Goal: Browse casually

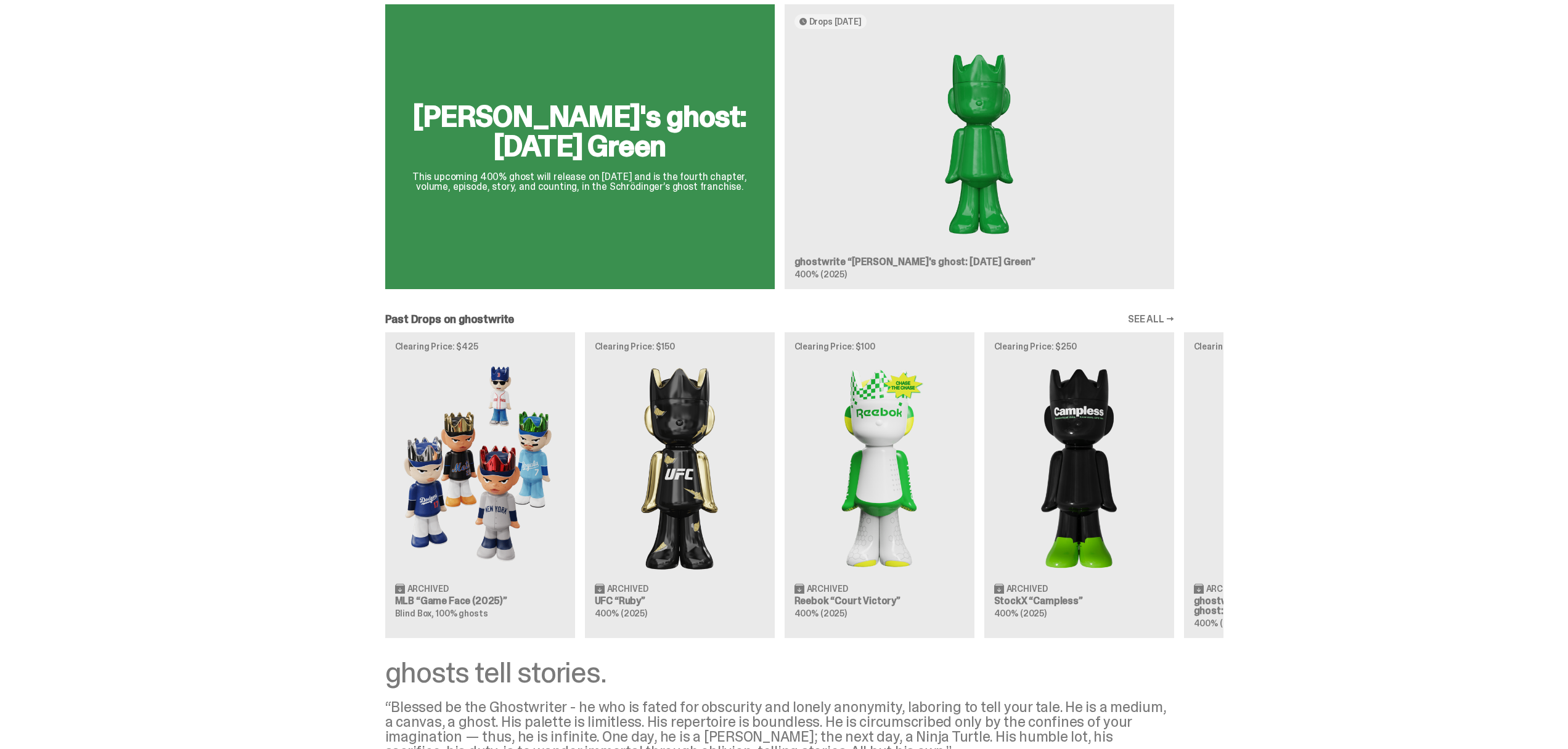
scroll to position [835, 0]
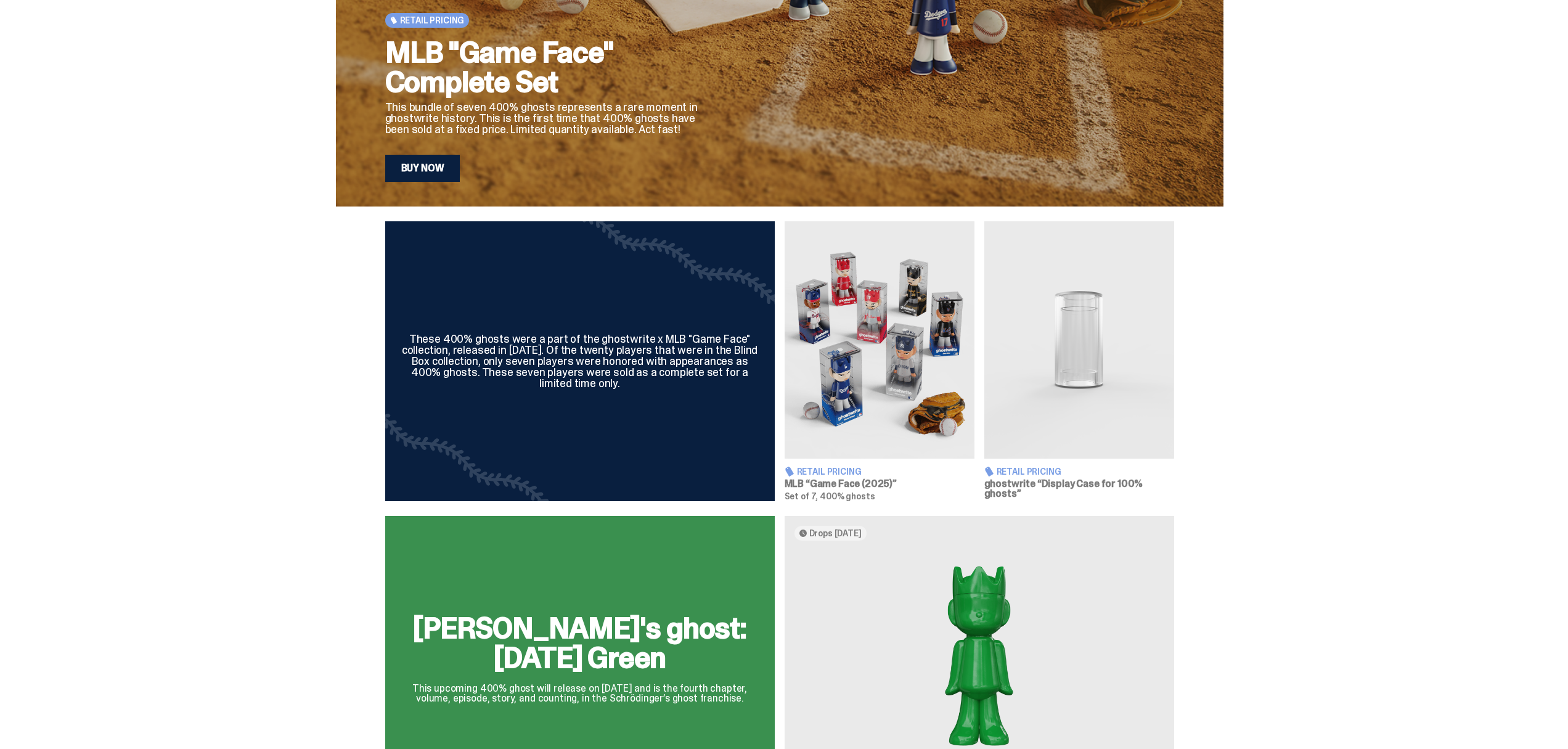
scroll to position [593, 0]
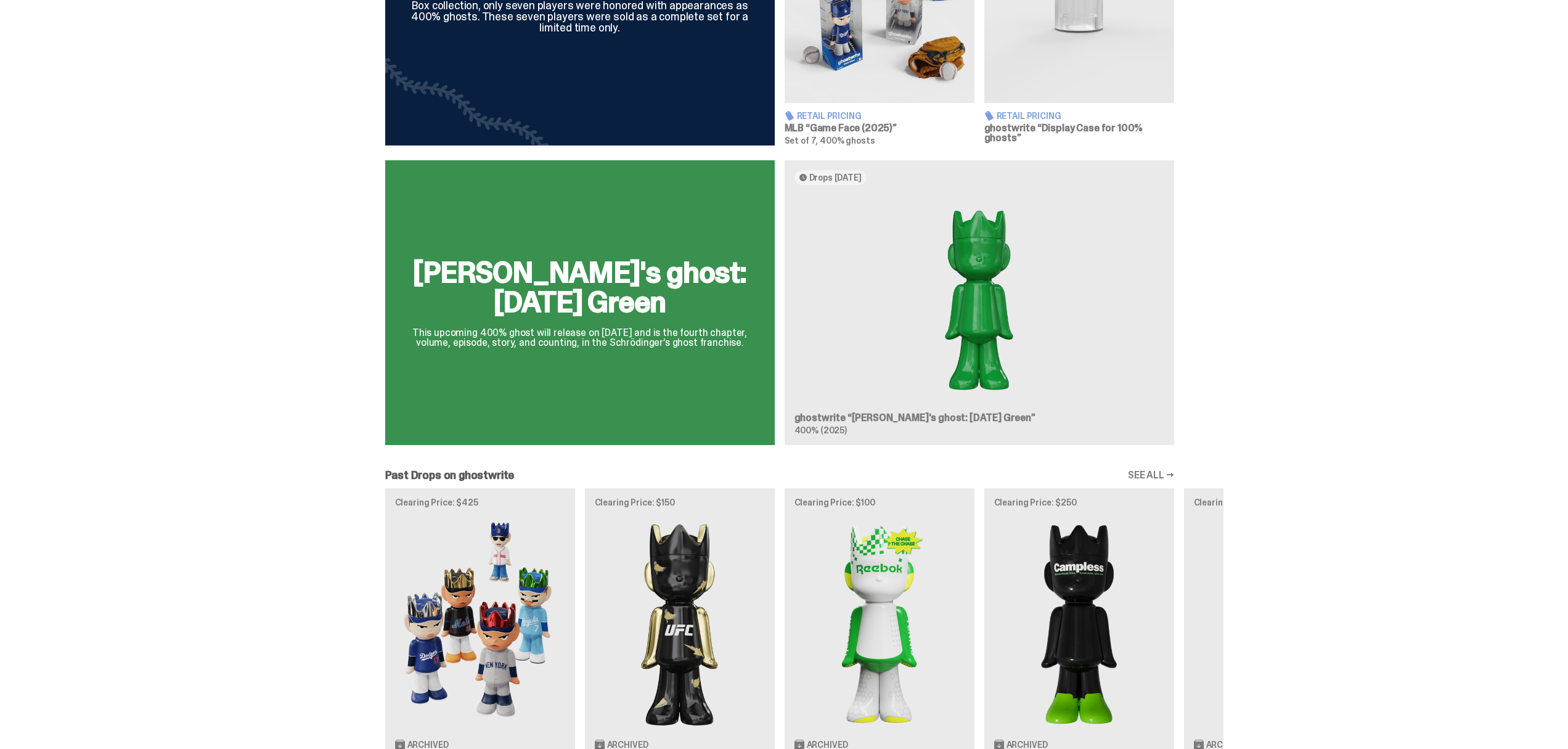
click at [900, 337] on div "[PERSON_NAME]'s ghost: [DATE] Green This upcoming 400% ghost will release on [D…" at bounding box center [780, 307] width 887 height 295
click at [436, 297] on div "[PERSON_NAME]'s ghost: [DATE] Green This upcoming 400% ghost will release on [D…" at bounding box center [780, 307] width 887 height 295
click at [552, 295] on div "[PERSON_NAME]'s ghost: [DATE] Green This upcoming 400% ghost will release on [D…" at bounding box center [780, 307] width 887 height 295
click at [900, 170] on div "[PERSON_NAME]'s ghost: [DATE] Green This upcoming 400% ghost will release on [D…" at bounding box center [780, 307] width 887 height 295
click at [868, 176] on div "[PERSON_NAME]'s ghost: [DATE] Green This upcoming 400% ghost will release on [D…" at bounding box center [780, 307] width 887 height 295
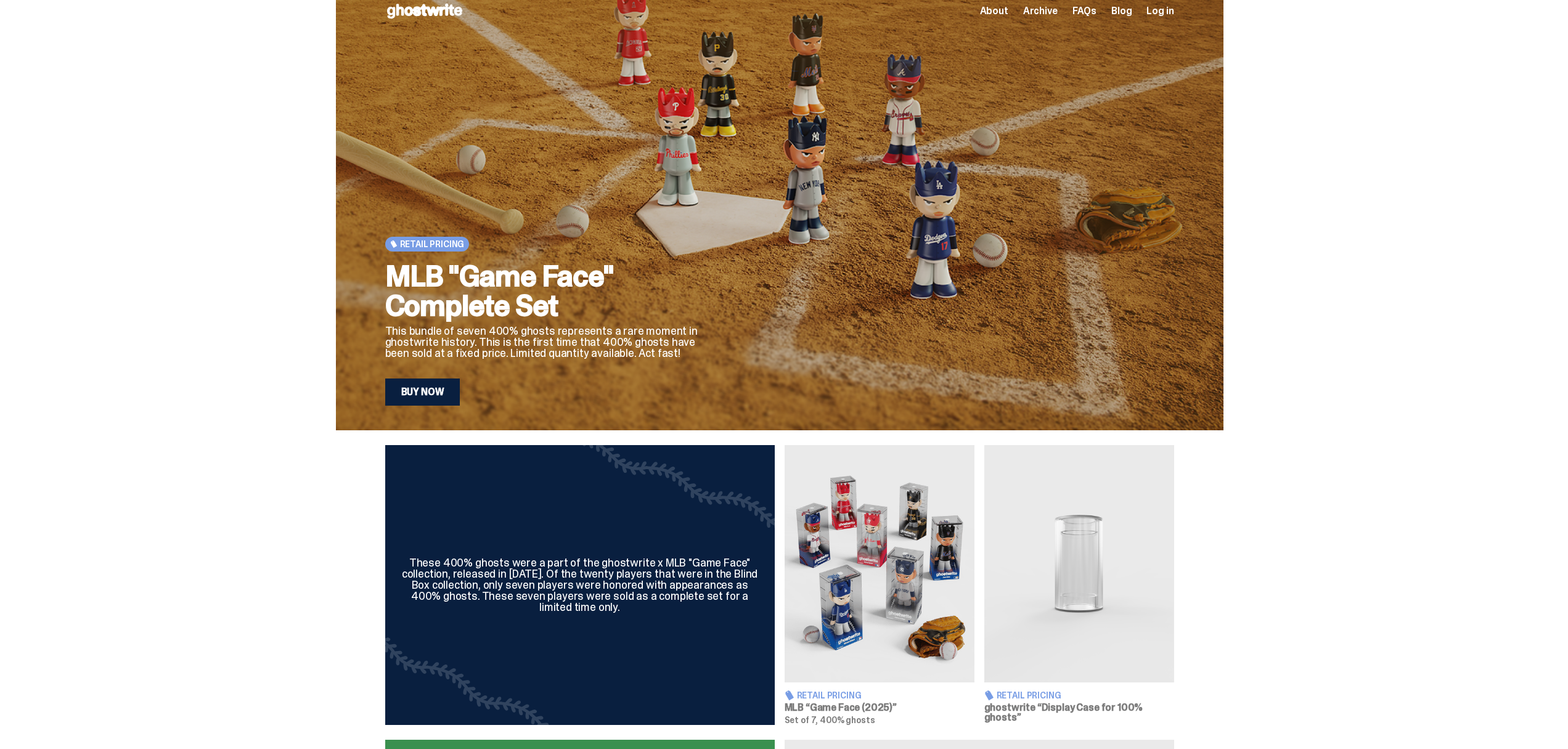
scroll to position [0, 0]
